Goal: Task Accomplishment & Management: Complete application form

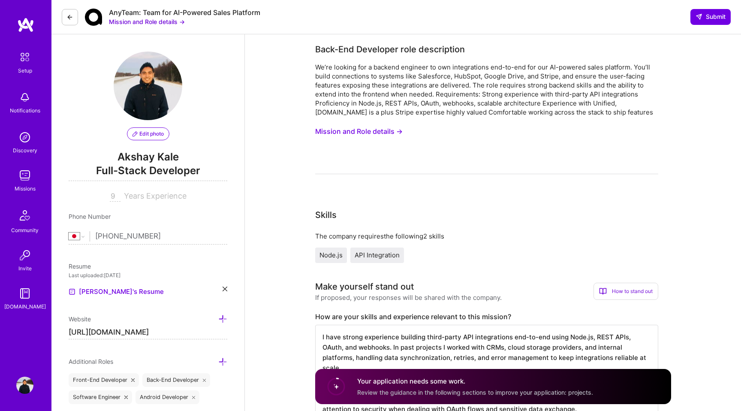
select select "JP"
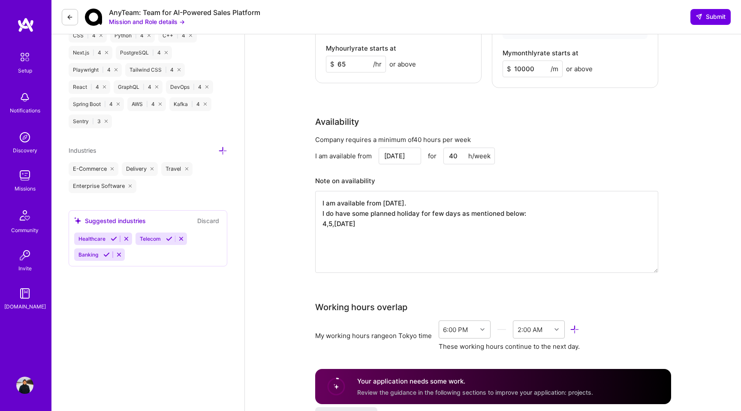
click at [345, 115] on div "Availability" at bounding box center [337, 121] width 44 height 13
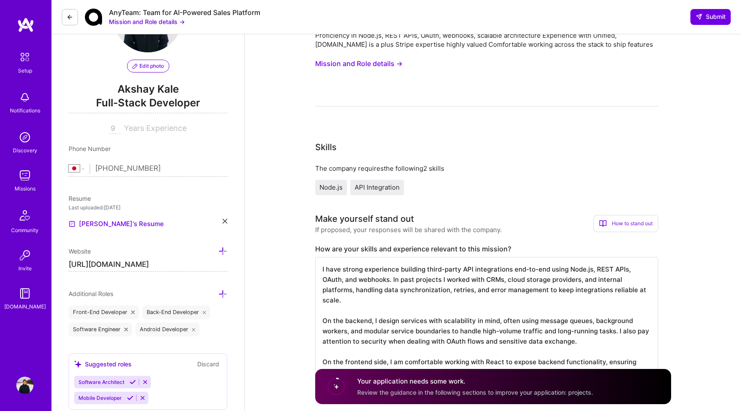
scroll to position [0, 0]
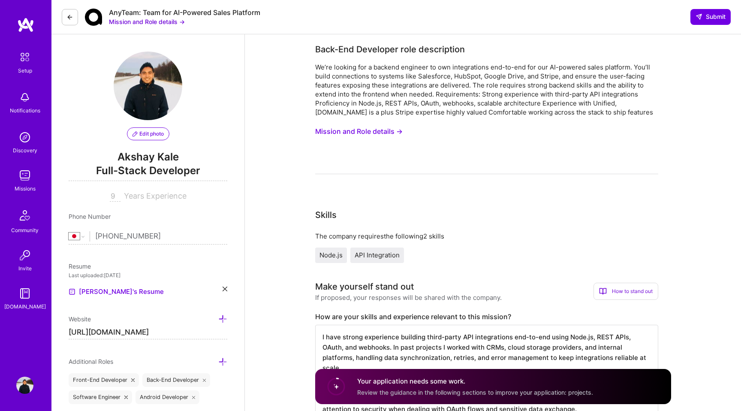
click at [68, 11] on button at bounding box center [70, 17] width 16 height 16
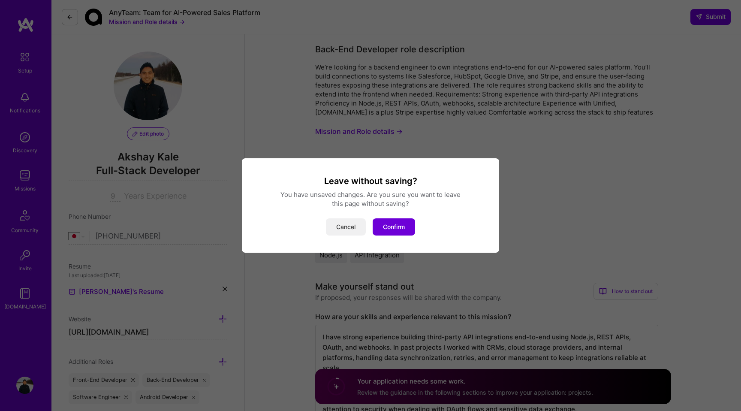
click at [336, 228] on button "Cancel" at bounding box center [346, 226] width 40 height 17
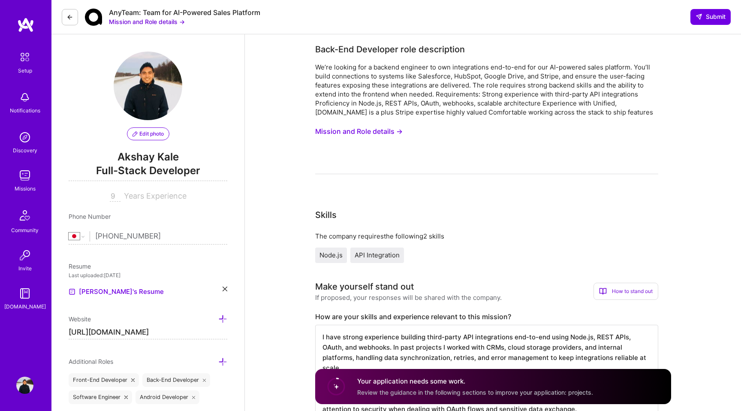
click at [29, 24] on img at bounding box center [25, 24] width 17 height 15
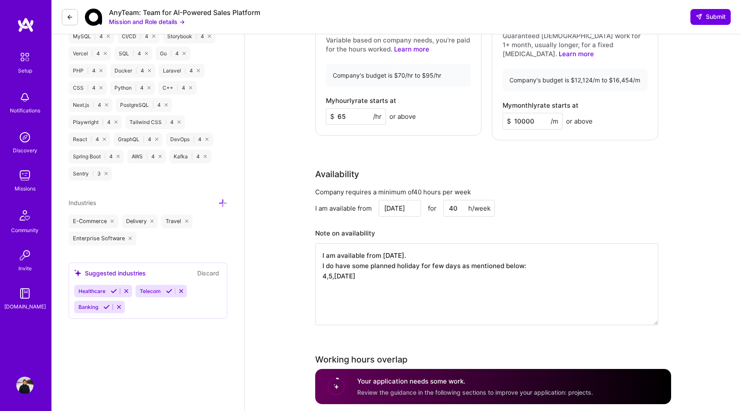
scroll to position [579, 0]
click at [377, 269] on textarea "I am available from 1st of October. I do have some planned holiday for few days…" at bounding box center [486, 283] width 343 height 82
drag, startPoint x: 387, startPoint y: 266, endPoint x: 421, endPoint y: 266, distance: 34.3
click at [421, 266] on textarea "I am available from 1st of October. I do have some planned holiday for few days…" at bounding box center [486, 283] width 343 height 82
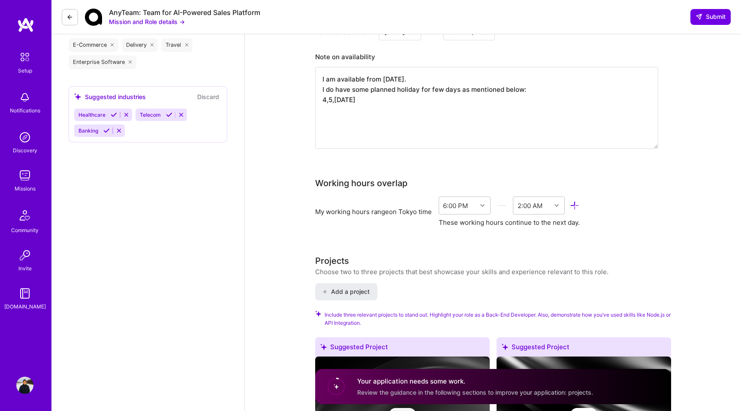
scroll to position [759, 0]
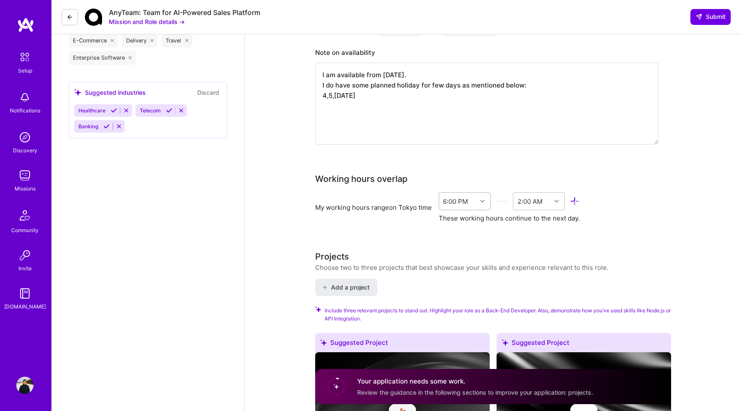
type textarea "I am available from 1st of October. I do have some planned holiday for few days…"
click at [483, 199] on icon at bounding box center [483, 201] width 4 height 4
click at [461, 266] on div "1:00 PM" at bounding box center [465, 274] width 52 height 16
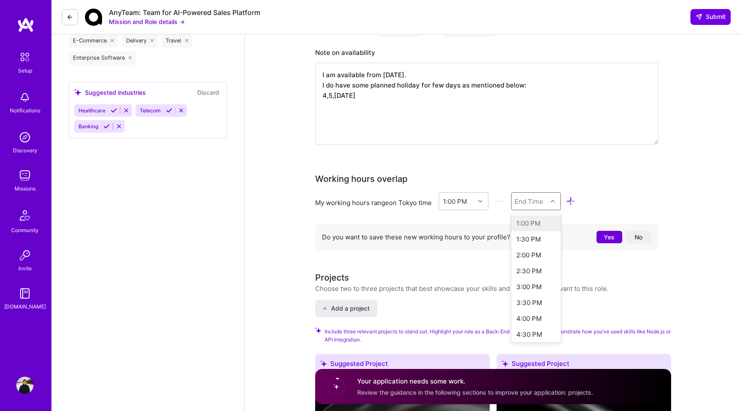
click at [553, 199] on icon at bounding box center [553, 201] width 4 height 4
click at [534, 272] on div "2:00 AM" at bounding box center [536, 280] width 50 height 16
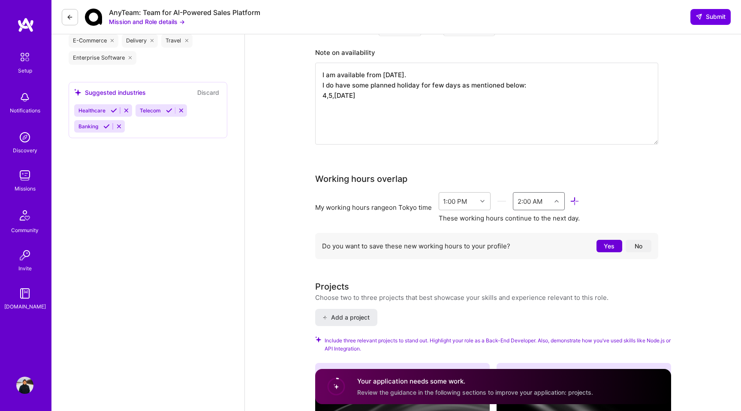
click at [558, 199] on icon at bounding box center [557, 201] width 4 height 4
click at [642, 182] on div "Working hours overlap My working hours range on Tokyo time 1:00 PM option 2:00 …" at bounding box center [486, 217] width 343 height 91
click at [608, 240] on button "Yes" at bounding box center [610, 246] width 26 height 12
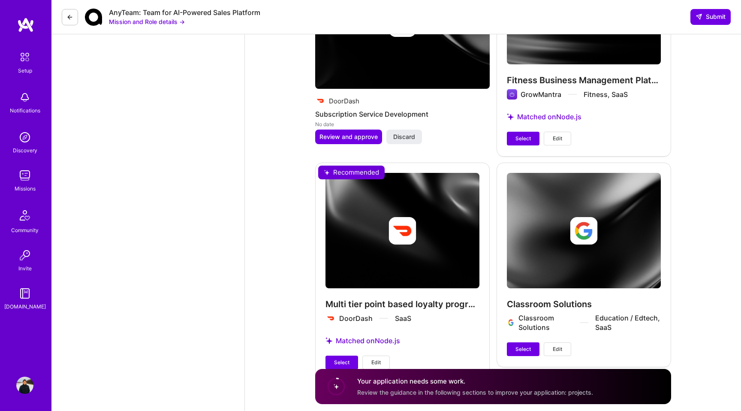
scroll to position [1396, 0]
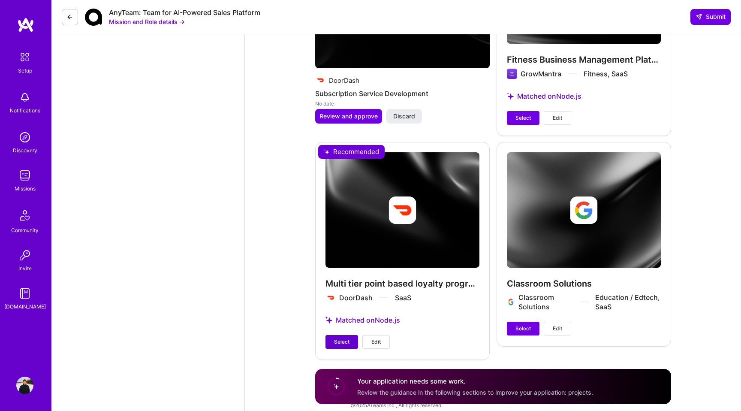
click at [340, 338] on span "Select" at bounding box center [341, 342] width 15 height 8
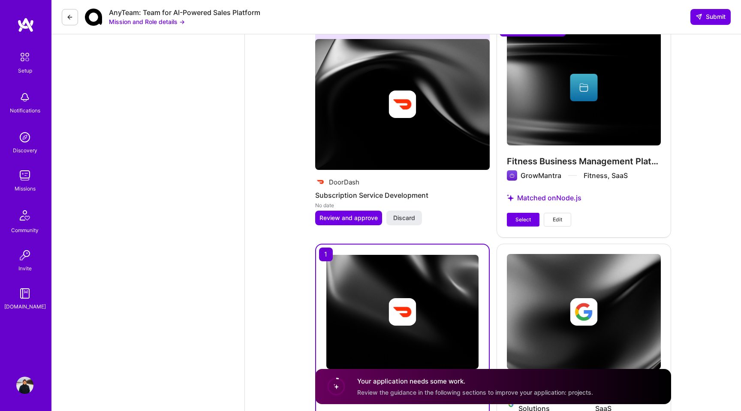
scroll to position [1279, 0]
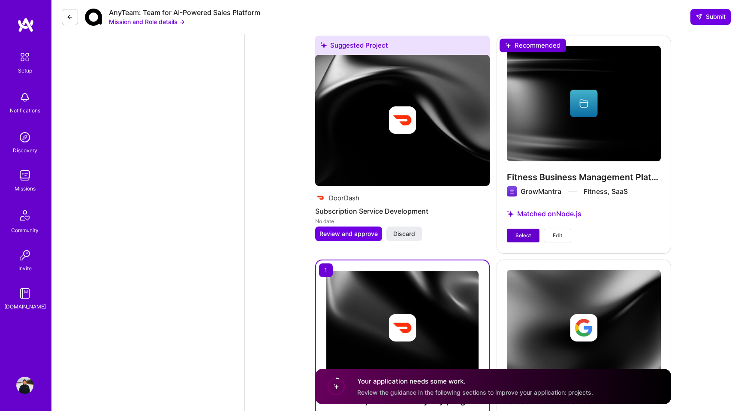
click at [524, 232] on span "Select" at bounding box center [523, 236] width 15 height 8
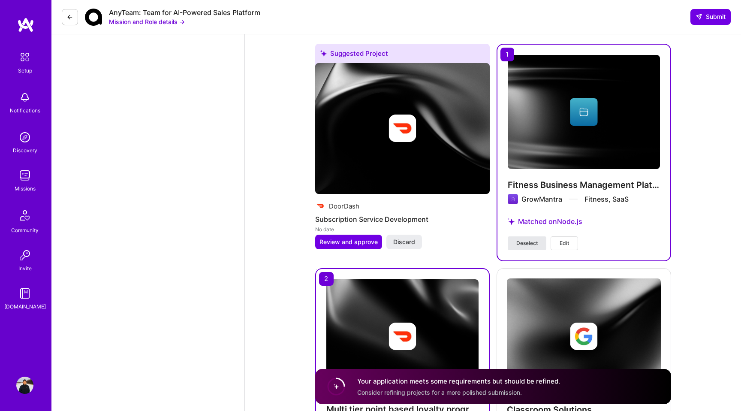
scroll to position [1268, 0]
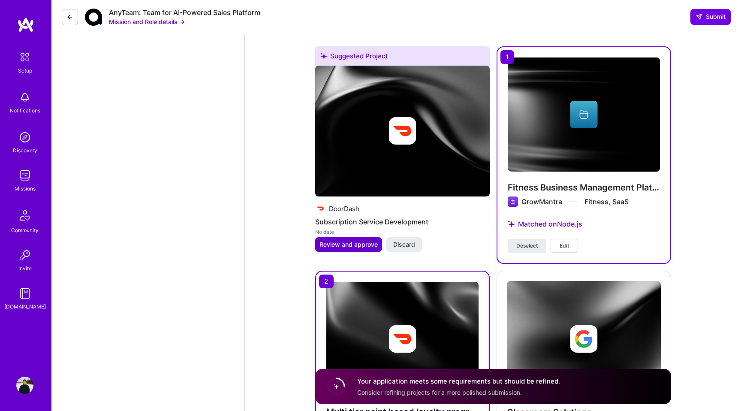
click at [355, 240] on span "Review and approve" at bounding box center [349, 244] width 58 height 9
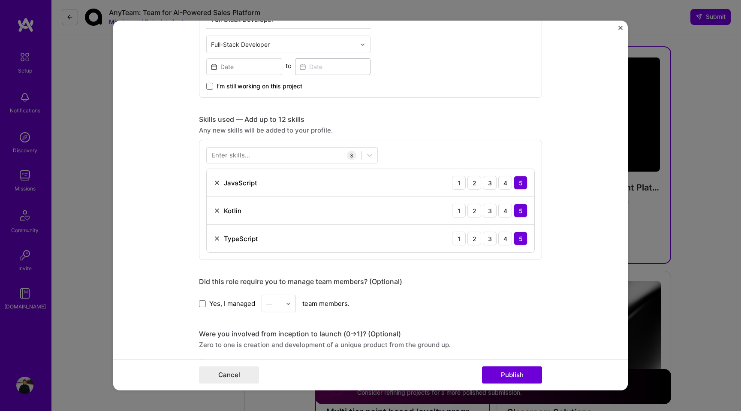
scroll to position [341, 0]
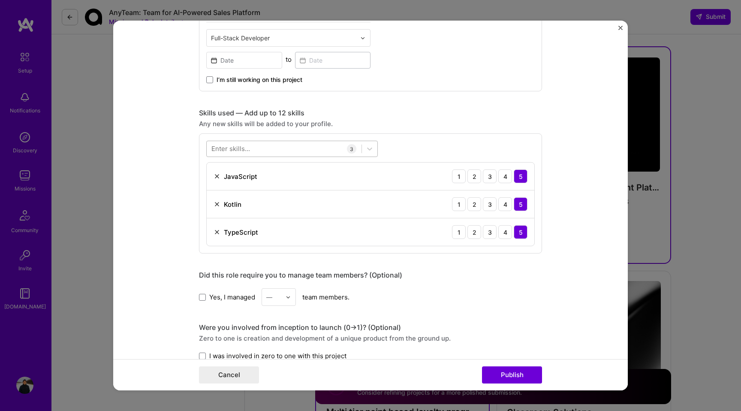
click at [254, 148] on div at bounding box center [284, 149] width 155 height 14
click at [152, 212] on form "Editing suggested project This project is suggested based on your LinkedIn, res…" at bounding box center [370, 206] width 515 height 370
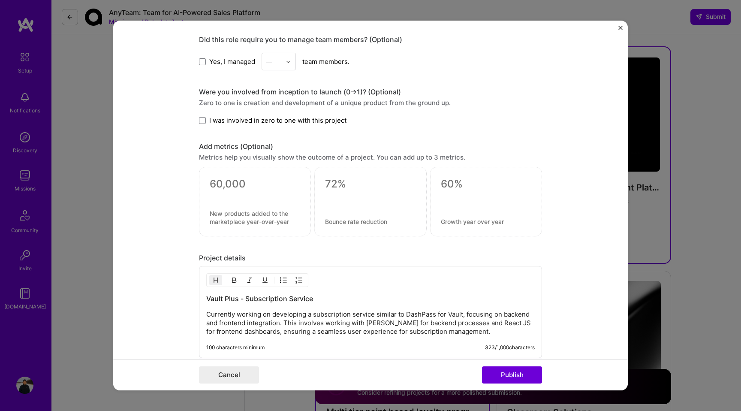
scroll to position [577, 0]
click at [227, 199] on div at bounding box center [255, 194] width 91 height 9
click at [227, 184] on textarea at bounding box center [255, 183] width 91 height 13
click at [173, 215] on form "Editing suggested project This project is suggested based on your LinkedIn, res…" at bounding box center [370, 206] width 515 height 370
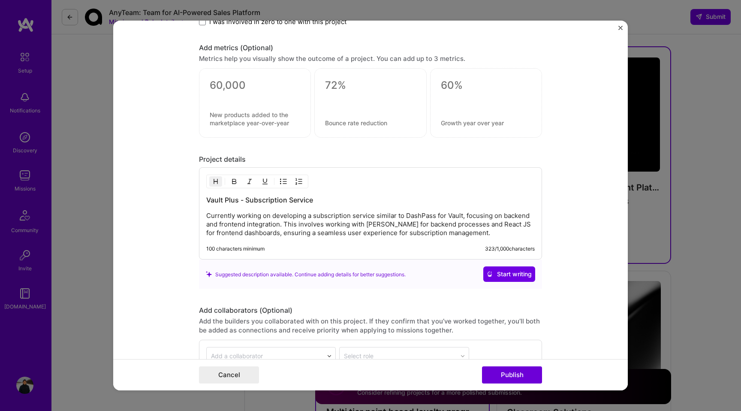
scroll to position [683, 0]
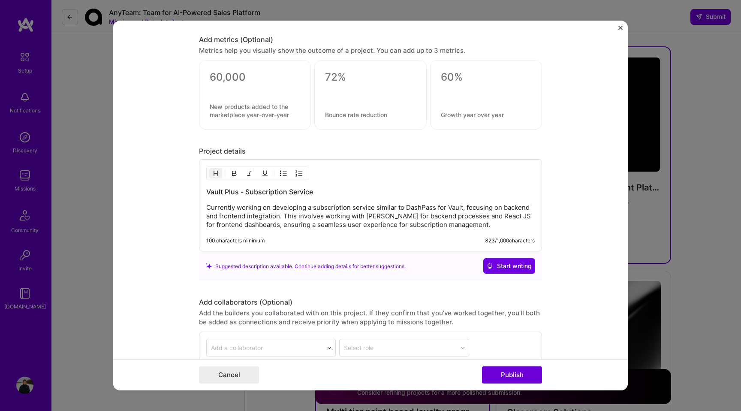
click at [453, 209] on p "Currently working on developing a subscription service similar to DashPass for …" at bounding box center [370, 216] width 329 height 26
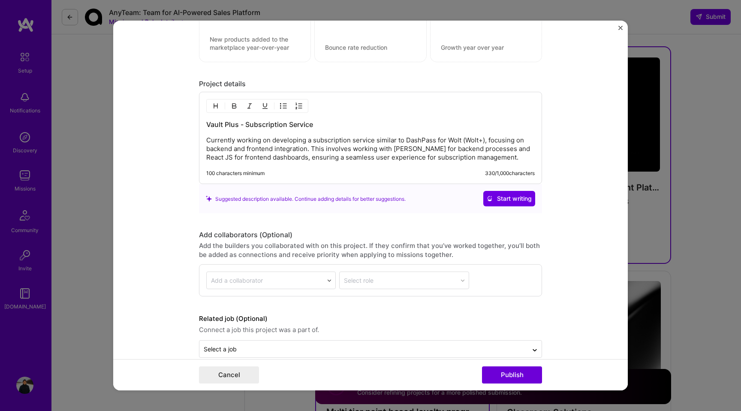
scroll to position [766, 0]
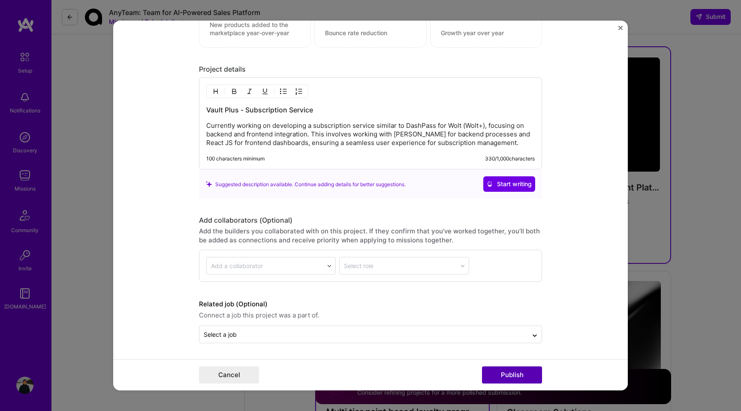
click at [505, 376] on button "Publish" at bounding box center [512, 374] width 60 height 17
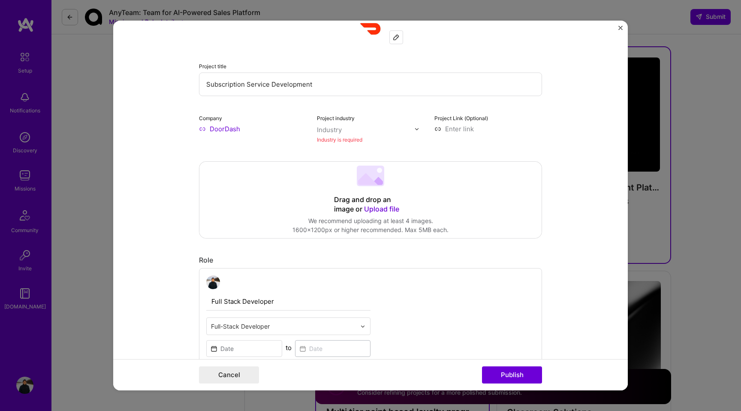
scroll to position [56, 0]
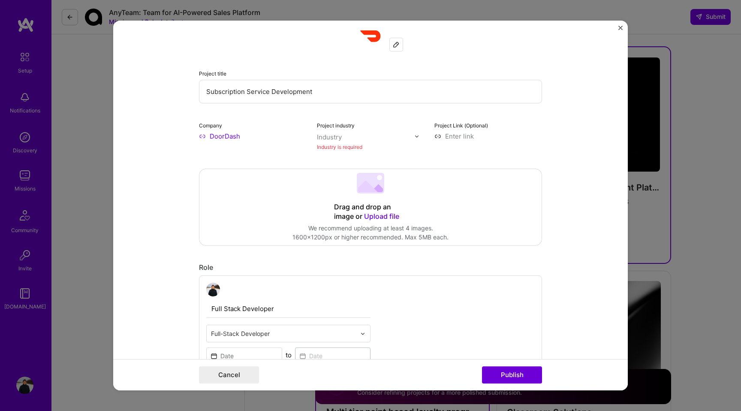
click at [335, 136] on div "Industry" at bounding box center [329, 137] width 25 height 9
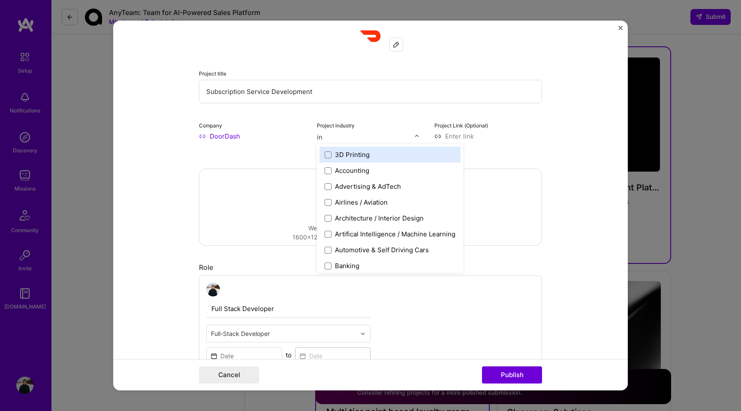
type input "i"
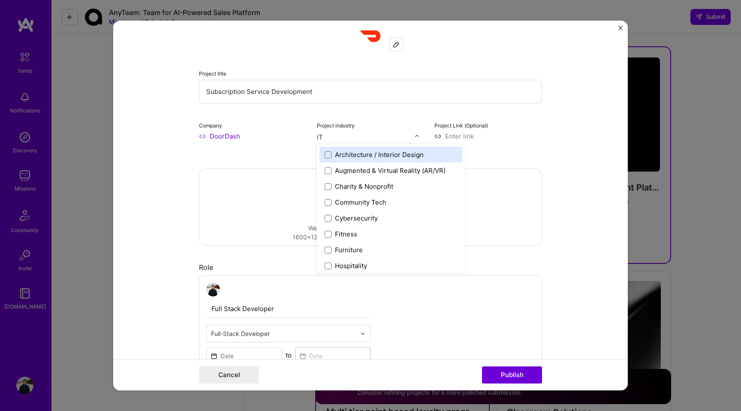
type input "I"
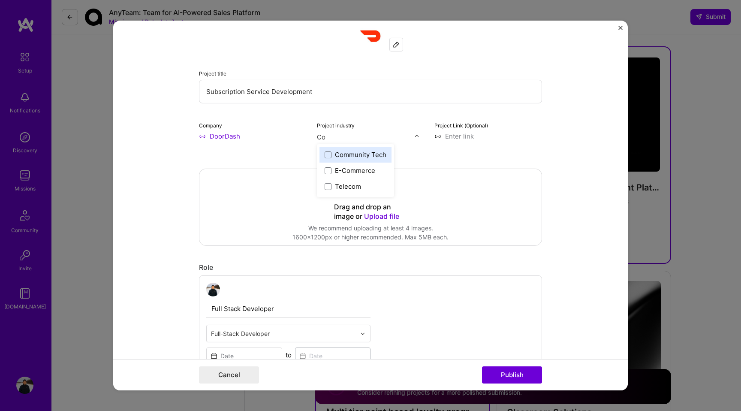
type input "C"
type input "Soft"
click at [327, 157] on span at bounding box center [328, 154] width 7 height 7
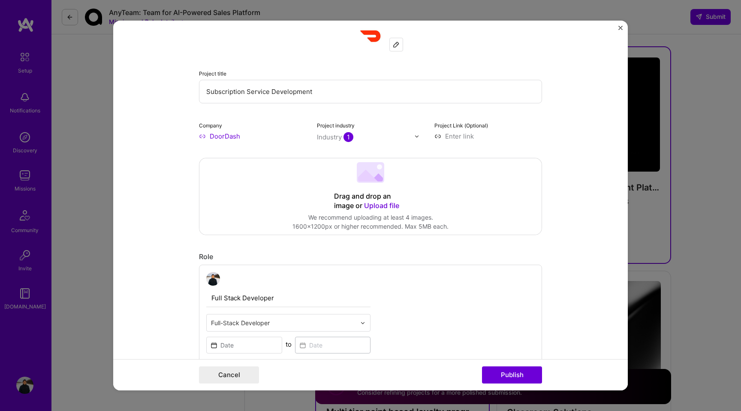
click at [539, 134] on input at bounding box center [489, 136] width 108 height 9
click at [562, 116] on form "Editing suggested project This project is suggested based on your LinkedIn, res…" at bounding box center [370, 206] width 515 height 370
click at [457, 140] on input at bounding box center [489, 136] width 108 height 9
paste input "https://explore.wolt.com/en/jpn/wolt-plus"
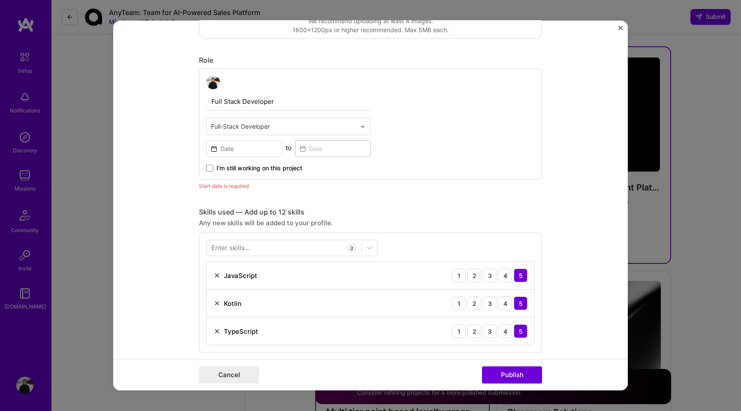
scroll to position [257, 0]
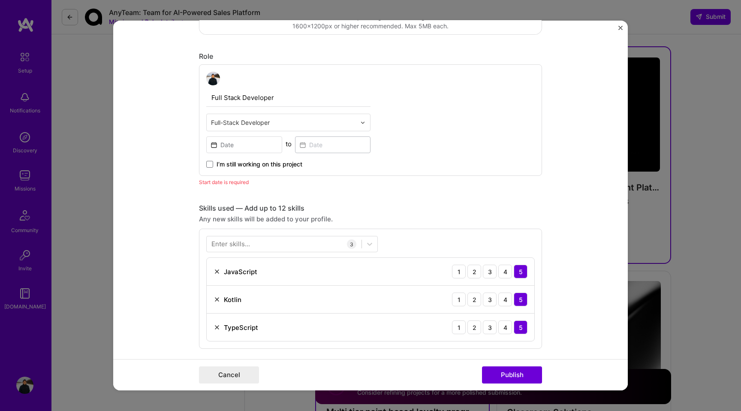
type input "https://explore.wolt.com/en/jpn/wolt-plus"
click at [234, 183] on div "Start date is required" at bounding box center [370, 182] width 343 height 9
click at [235, 147] on input at bounding box center [244, 144] width 76 height 17
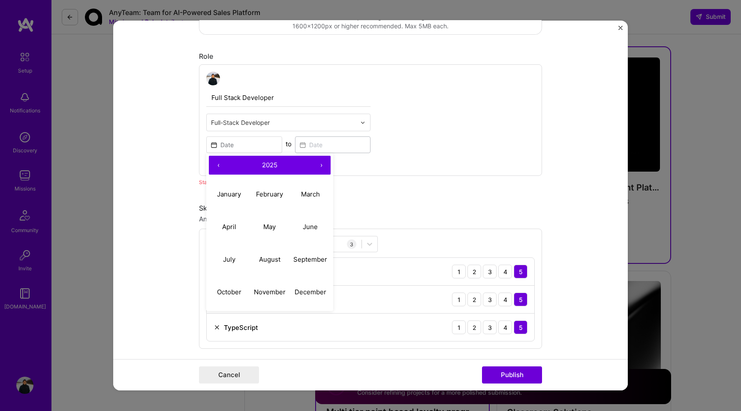
click at [221, 165] on button "‹" at bounding box center [218, 165] width 19 height 19
click at [282, 267] on button "August" at bounding box center [270, 259] width 41 height 33
type input "Aug, 2024"
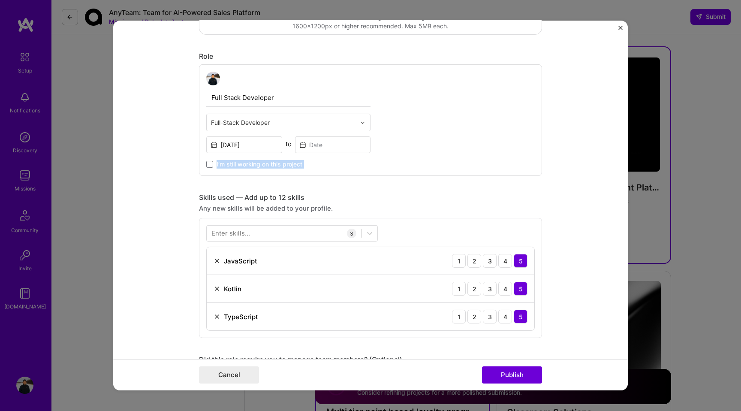
drag, startPoint x: 210, startPoint y: 166, endPoint x: 278, endPoint y: 185, distance: 70.6
click at [278, 185] on div "Editing suggested project This project is suggested based on your LinkedIn, res…" at bounding box center [370, 316] width 343 height 1071
click at [431, 167] on div "Full Stack Developer Full-Stack Developer Aug, 2024 to I’m still working on thi…" at bounding box center [370, 120] width 343 height 112
click at [324, 150] on input at bounding box center [333, 144] width 76 height 17
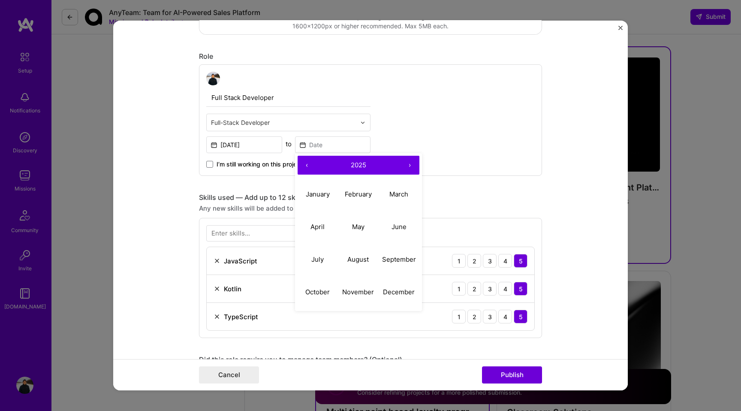
click at [306, 164] on button "‹" at bounding box center [307, 165] width 19 height 19
click at [414, 167] on button "›" at bounding box center [410, 165] width 19 height 19
click at [320, 256] on abbr "July" at bounding box center [317, 259] width 12 height 8
type input "Jul, 2025"
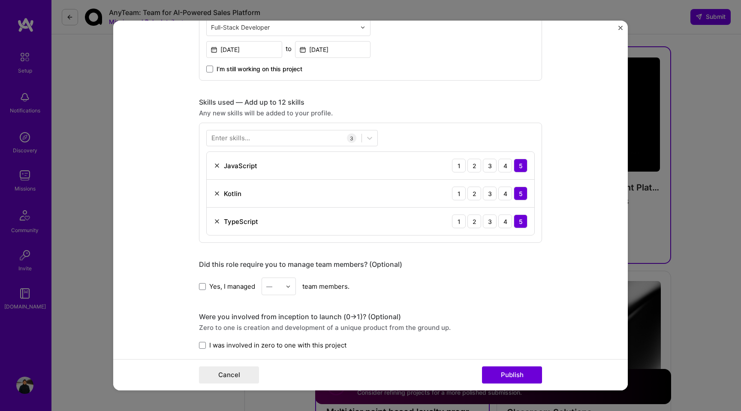
scroll to position [349, 0]
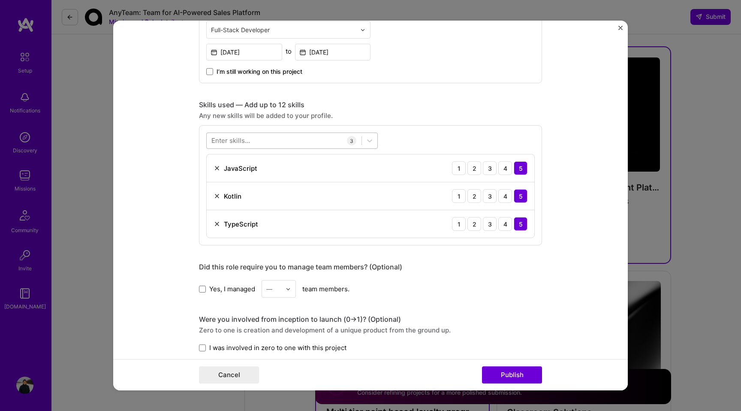
click at [328, 141] on div at bounding box center [284, 140] width 155 height 14
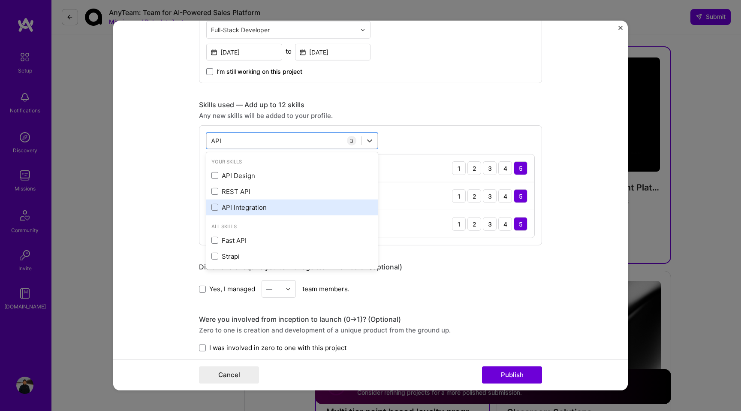
click at [228, 206] on div "API Integration" at bounding box center [292, 207] width 161 height 9
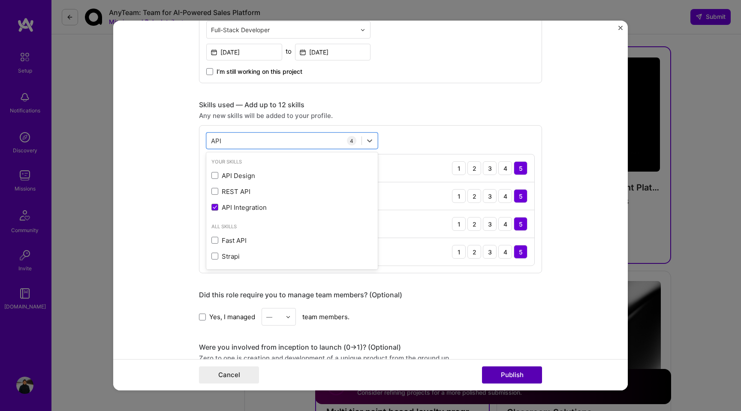
type input "API"
click at [514, 373] on button "Publish" at bounding box center [512, 374] width 60 height 17
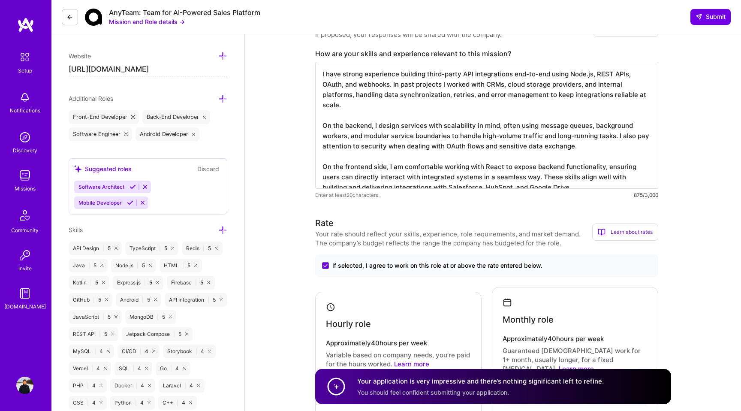
scroll to position [0, 0]
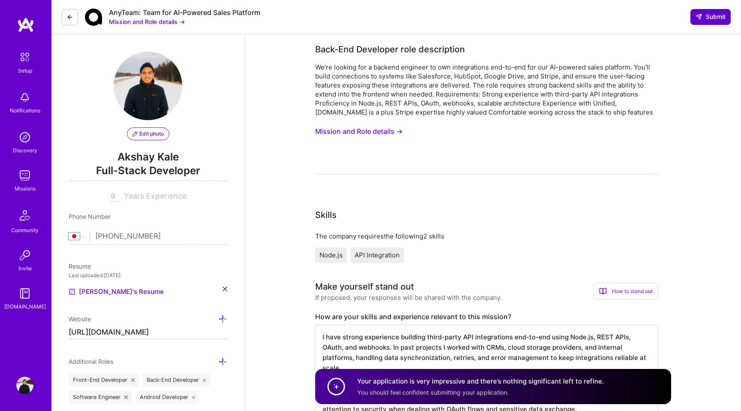
click at [712, 17] on span "Submit" at bounding box center [711, 16] width 30 height 9
click at [711, 15] on span "Submit" at bounding box center [711, 16] width 30 height 9
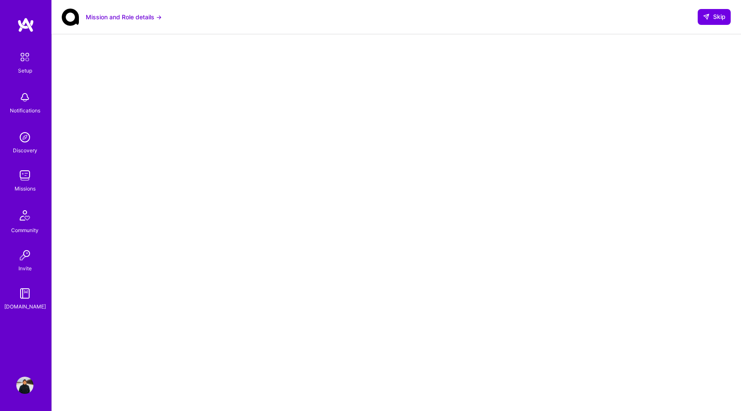
click at [168, 154] on div at bounding box center [396, 258] width 655 height 431
select select "JP"
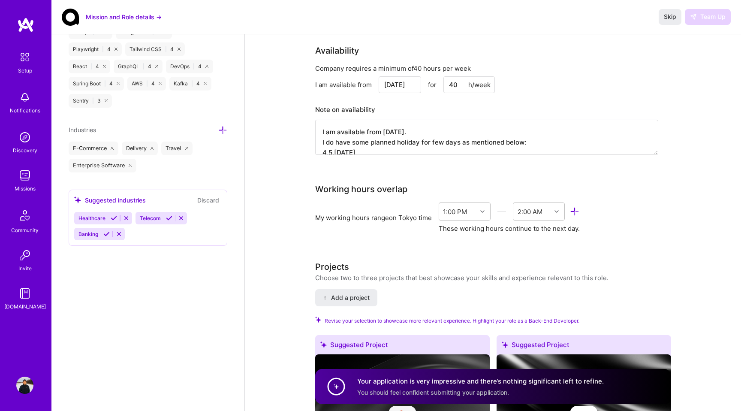
scroll to position [702, 0]
click at [451, 237] on div "Back-End Developer role description We’re looking for a backend engineer to own…" at bounding box center [493, 178] width 356 height 1675
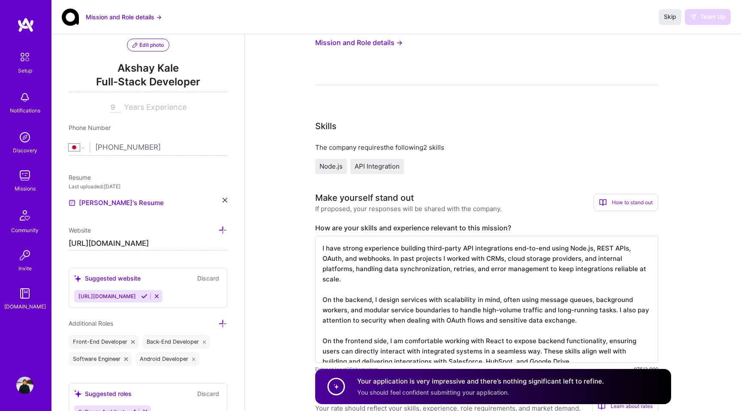
scroll to position [0, 0]
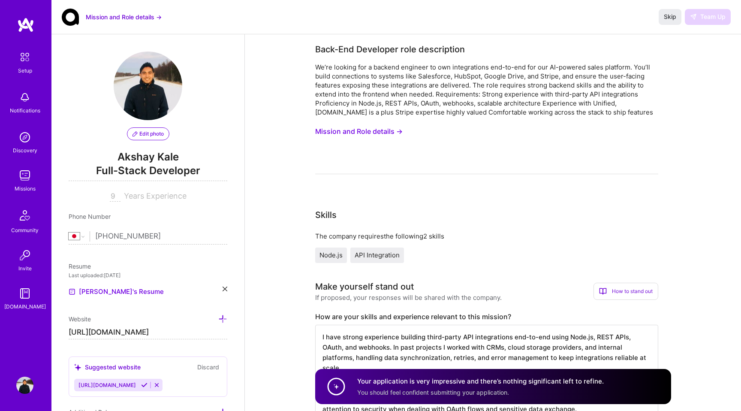
click at [708, 19] on div "Skip Team Up" at bounding box center [695, 16] width 72 height 15
click at [142, 14] on button "Mission and Role details →" at bounding box center [124, 16] width 76 height 9
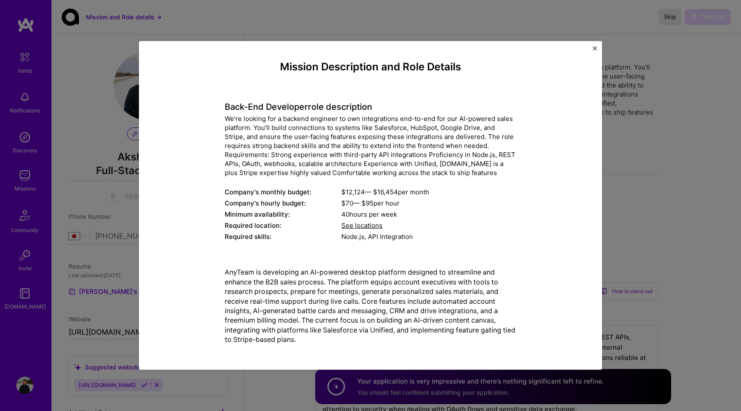
click at [592, 48] on div "Mission Description and Role Details Back-End Developer role description We’re …" at bounding box center [370, 205] width 463 height 329
click at [596, 48] on img "Close" at bounding box center [595, 48] width 4 height 4
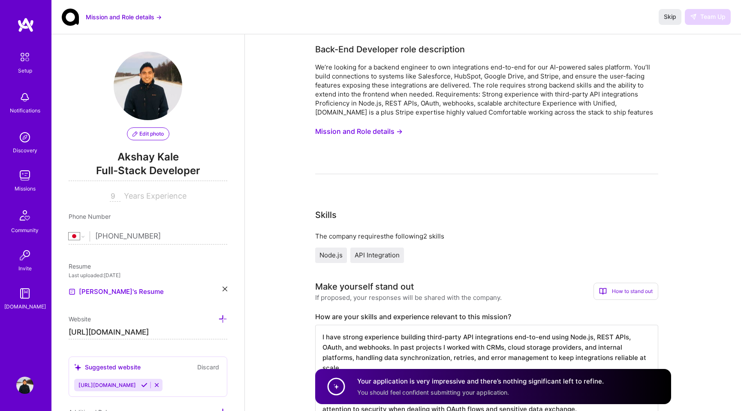
click at [695, 14] on div "Skip Team Up" at bounding box center [695, 16] width 72 height 15
click at [670, 17] on span "Skip" at bounding box center [670, 16] width 12 height 9
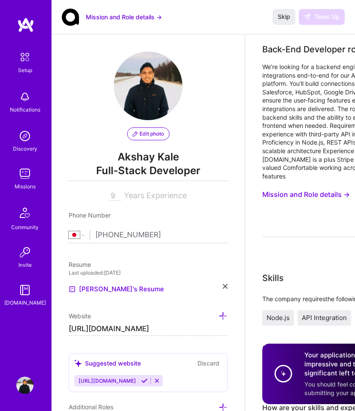
click at [354, 120] on div "We’re looking for a backend engineer to own integrations end-to-end for our AI-…" at bounding box center [339, 122] width 154 height 118
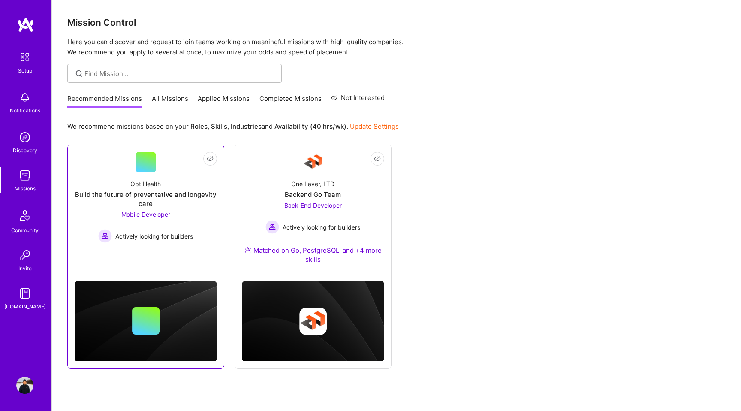
click at [178, 186] on div "Opt Health Build the future of preventative and longevity care Mobile Developer…" at bounding box center [146, 207] width 142 height 70
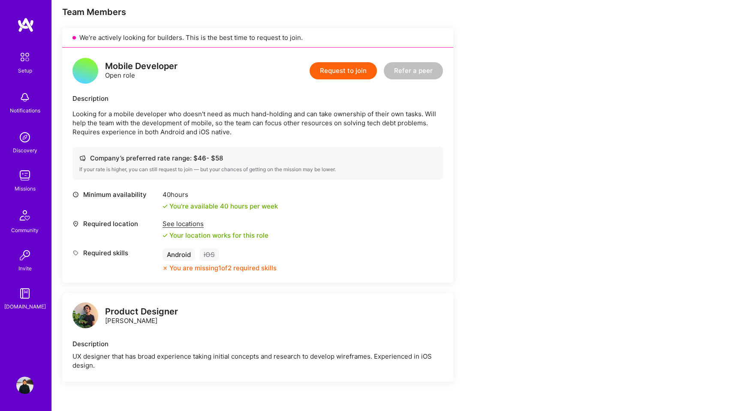
scroll to position [172, 0]
click at [24, 15] on div "Setup Notifications Discovery Missions Community Invite A.Guide Profile" at bounding box center [25, 205] width 51 height 411
click at [24, 25] on img at bounding box center [25, 24] width 17 height 15
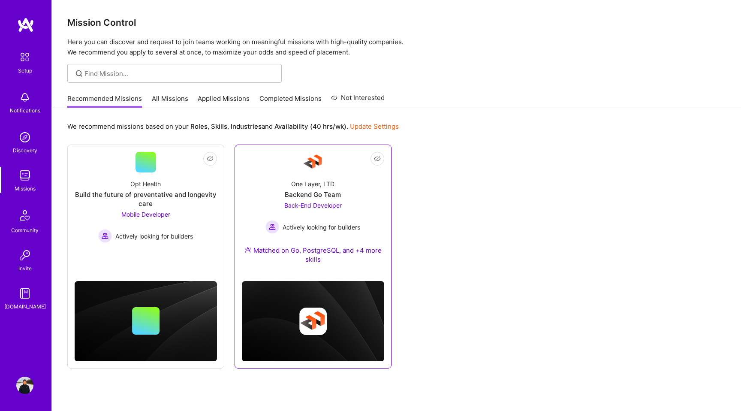
click at [314, 169] on img at bounding box center [313, 162] width 21 height 21
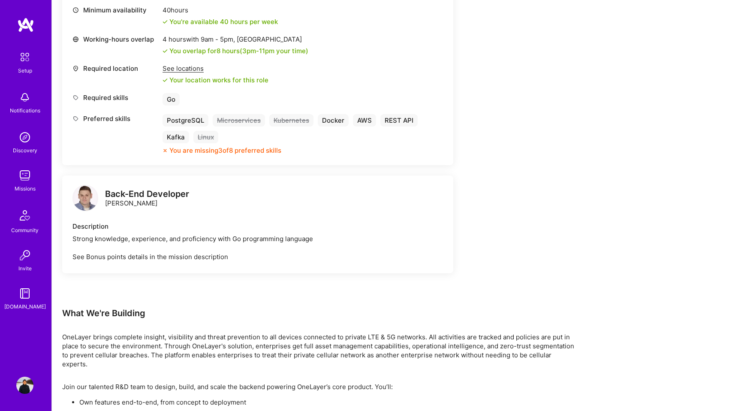
scroll to position [443, 0]
click at [198, 256] on div "Strong knowledge, experience, and proficiency with Go programming language See …" at bounding box center [258, 246] width 371 height 27
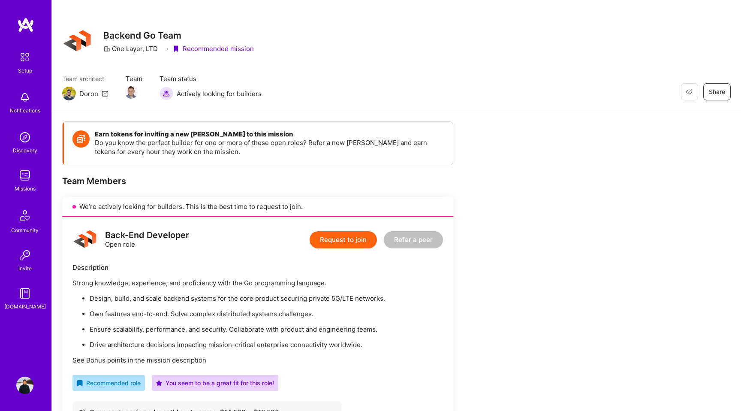
scroll to position [0, 0]
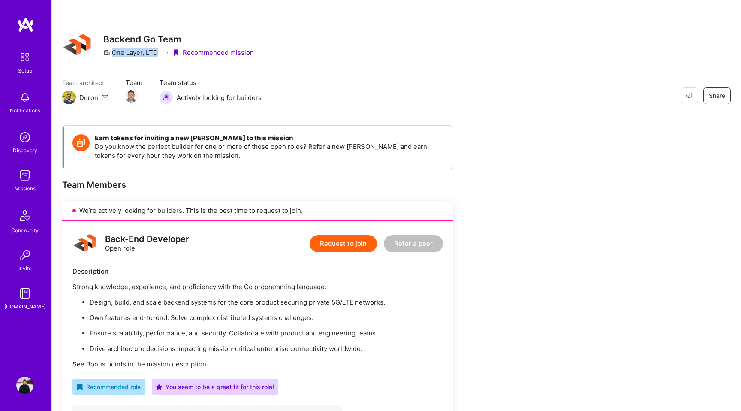
drag, startPoint x: 112, startPoint y: 53, endPoint x: 157, endPoint y: 52, distance: 45.1
click at [157, 52] on div "One Layer, LTD" at bounding box center [130, 52] width 54 height 9
copy div "One Layer, LTD"
